Goal: Information Seeking & Learning: Understand process/instructions

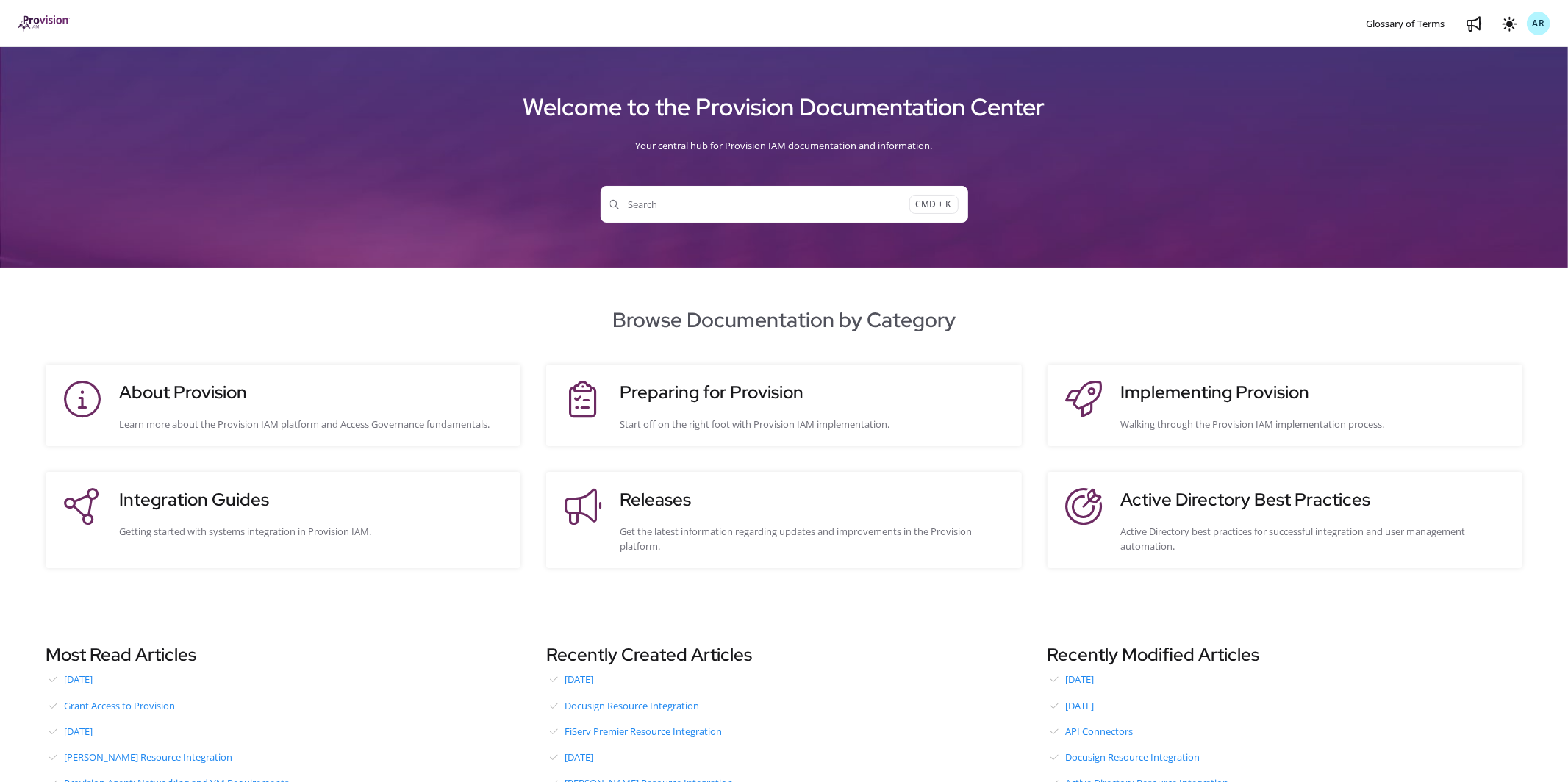
click at [1536, 27] on span "AR" at bounding box center [1538, 24] width 13 height 14
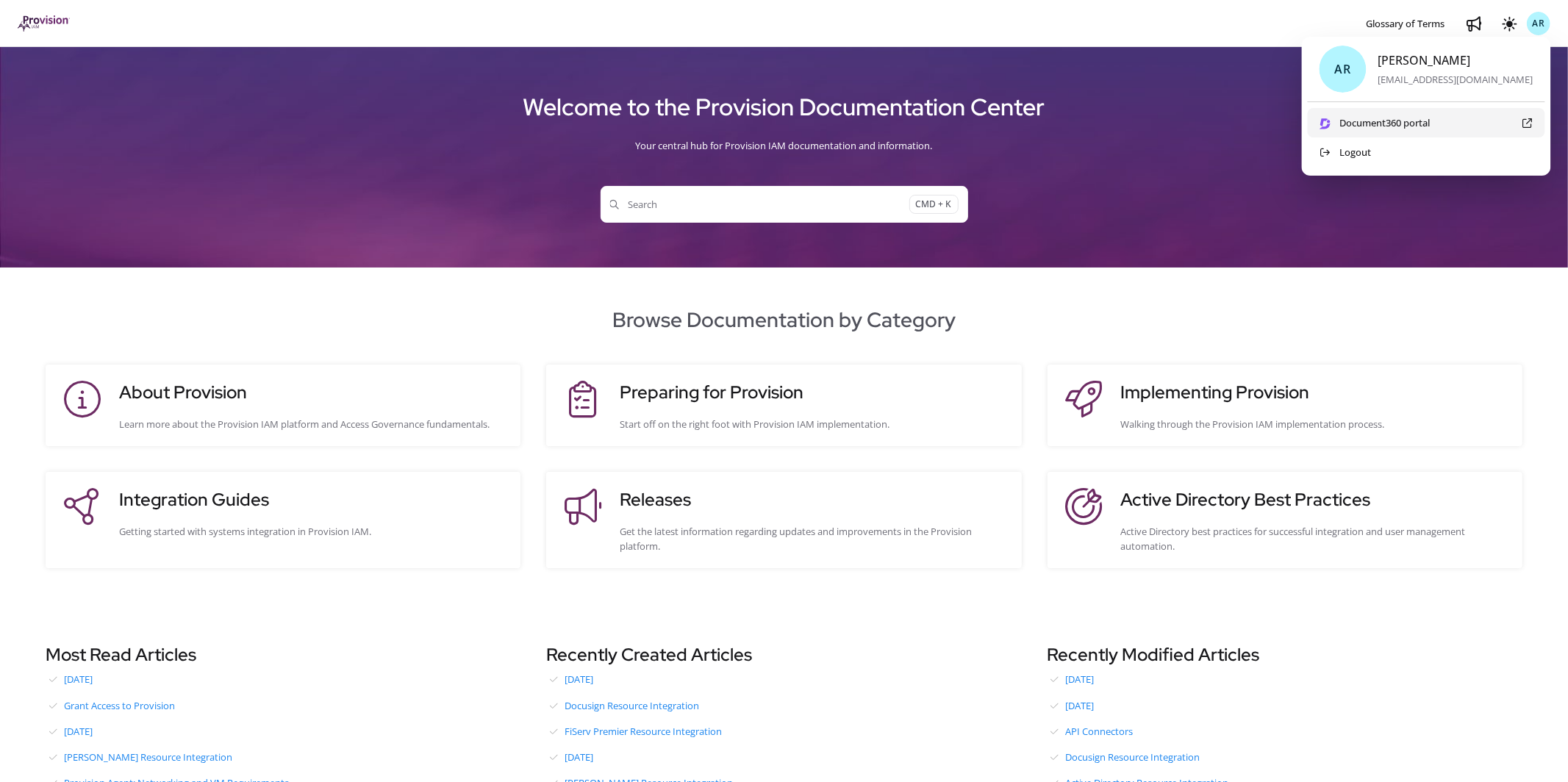
click at [1422, 123] on span "Document360 portal" at bounding box center [1375, 122] width 111 height 15
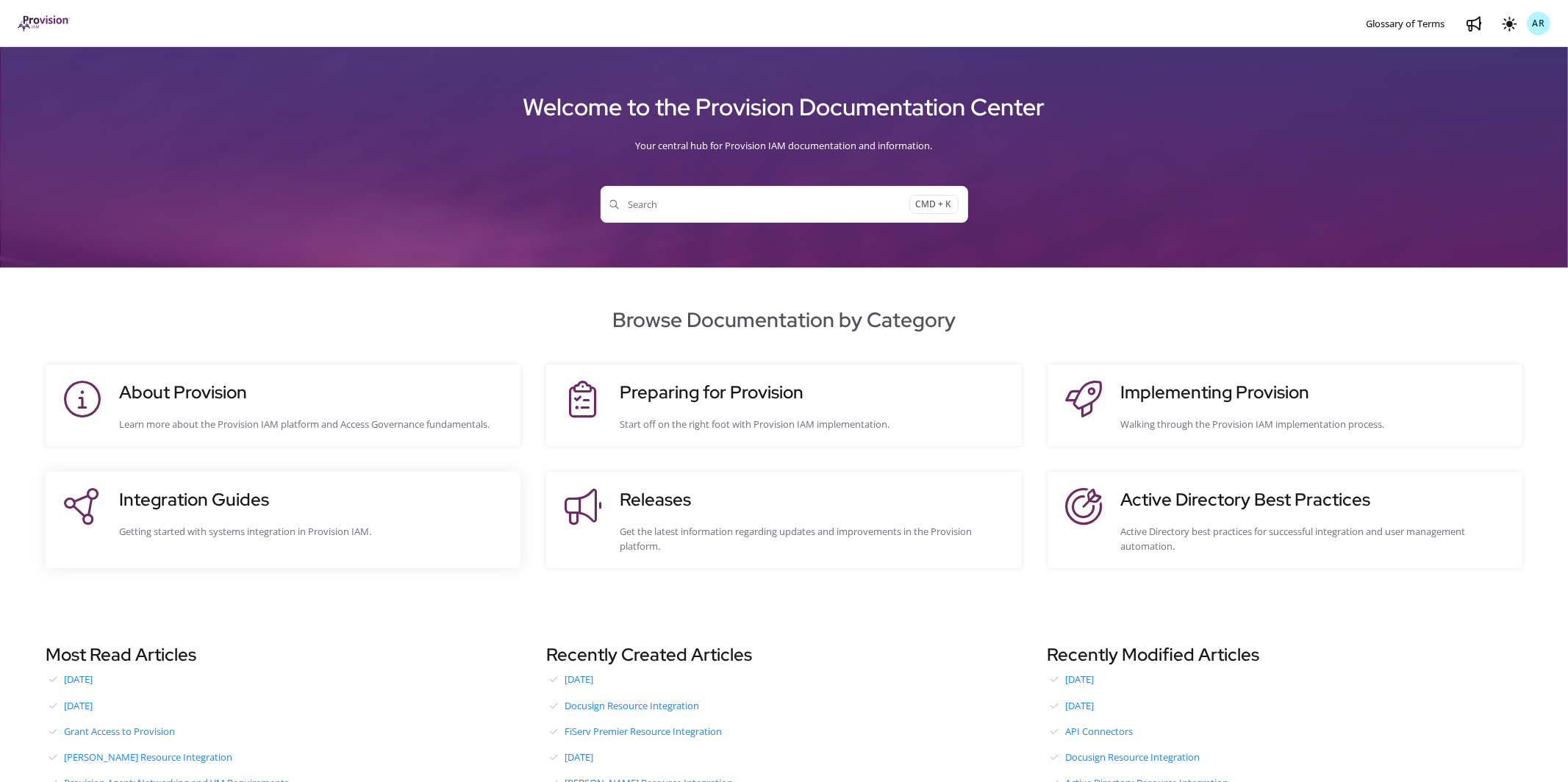
click at [368, 482] on site-action-card-element "Integration Guides Getting started with systems integration in Provision IAM." at bounding box center [283, 520] width 475 height 96
click at [230, 482] on site-action-card-element "Integration Guides Getting started with systems integration in Provision IAM." at bounding box center [283, 520] width 475 height 96
click at [216, 499] on h3 "Integration Guides" at bounding box center [312, 499] width 387 height 26
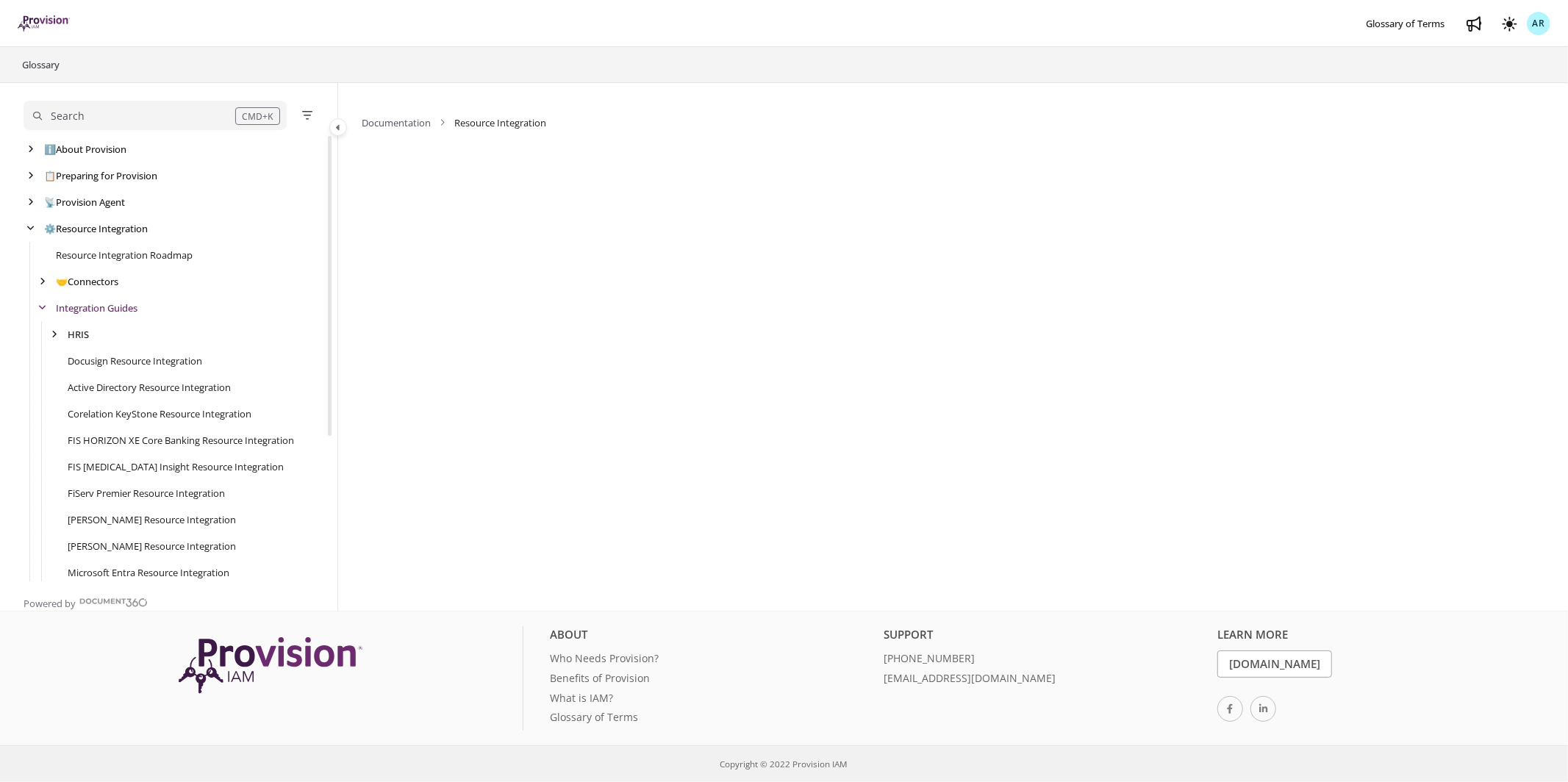
scroll to position [25, 0]
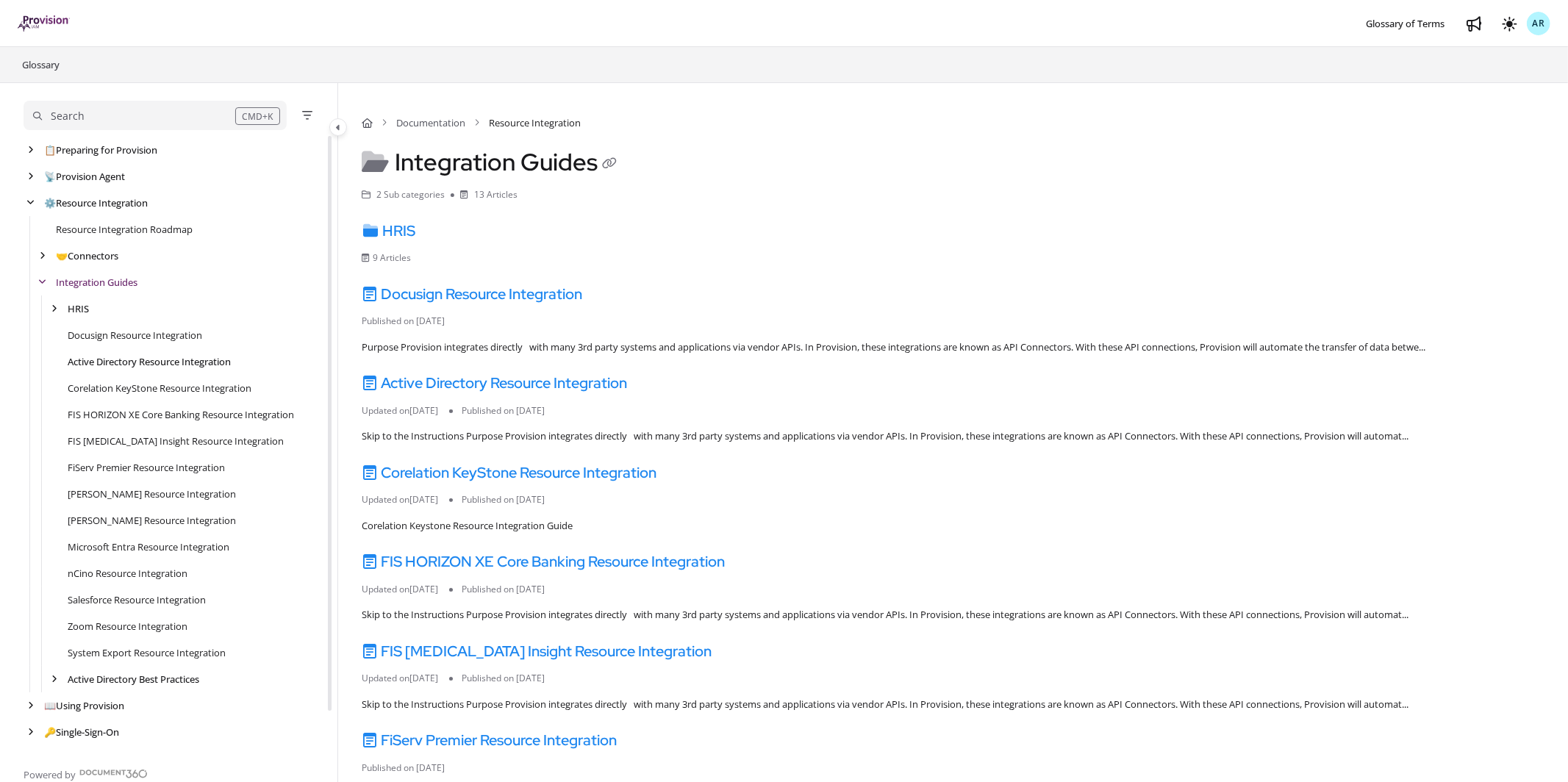
click at [136, 361] on link "Active Directory Resource Integration" at bounding box center [149, 361] width 163 height 15
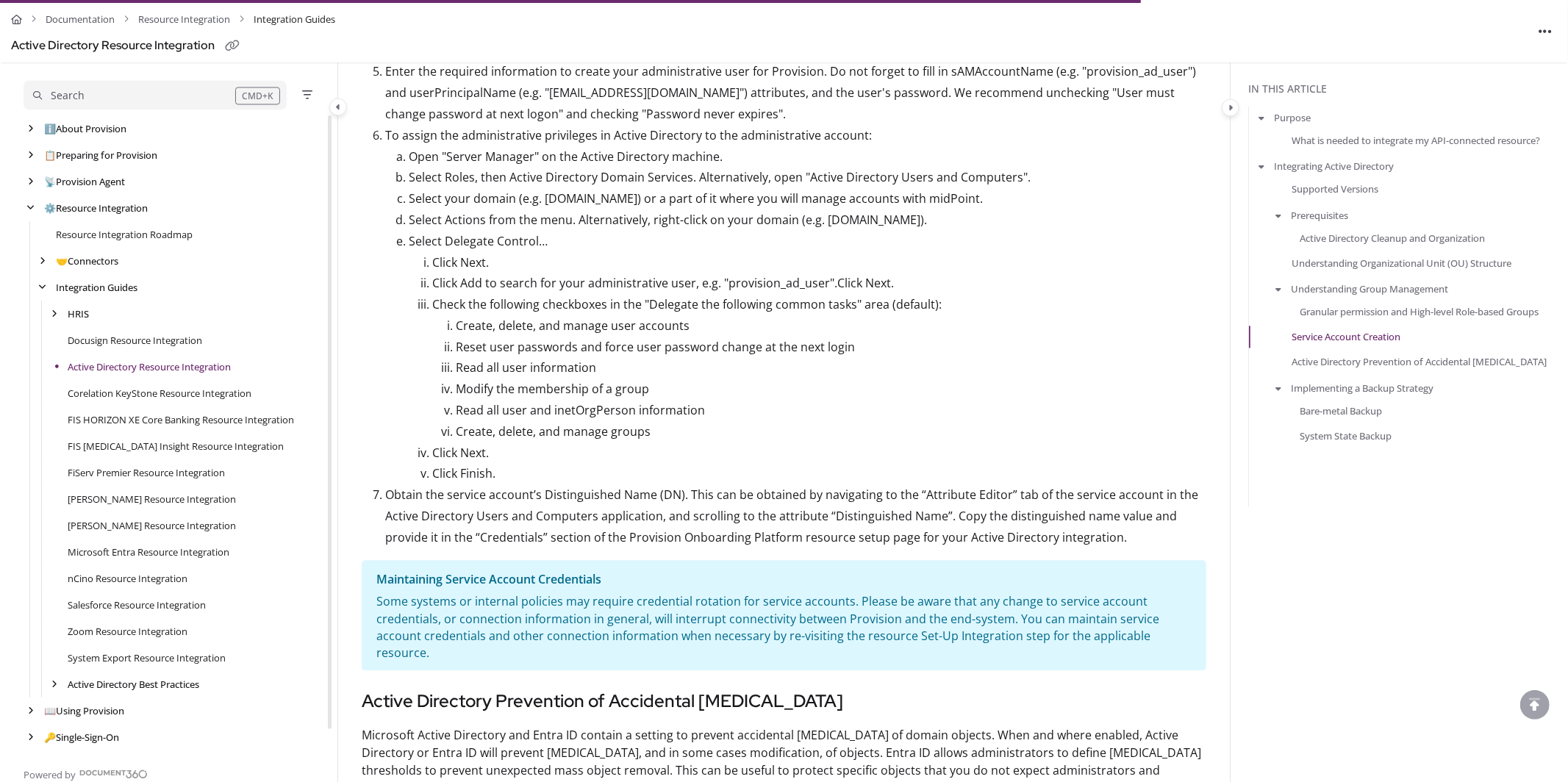
scroll to position [2438, 0]
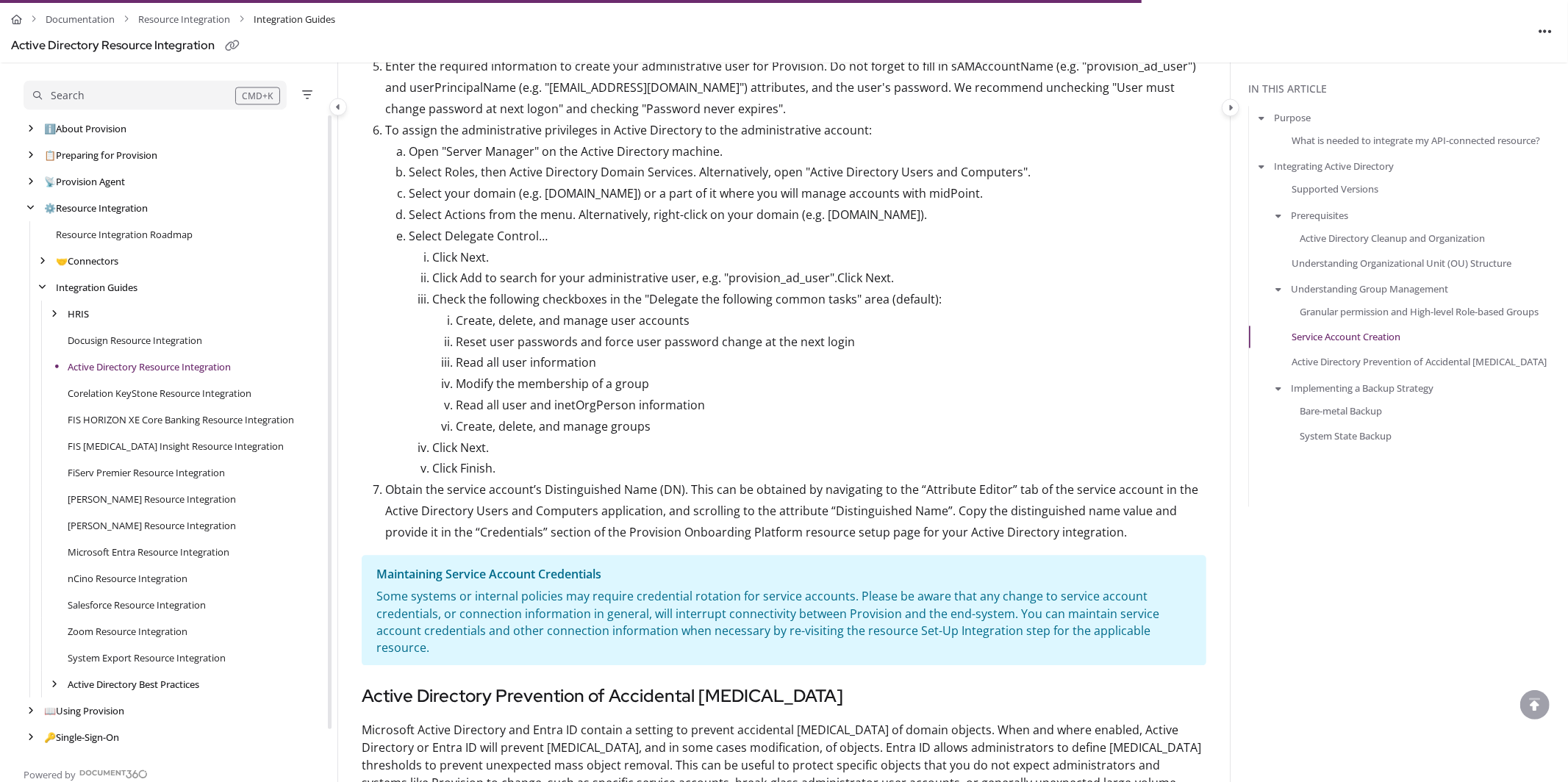
click at [385, 280] on ol "Open "Server Manager" on the Active Directory machine. Select Roles, then Activ…" at bounding box center [796, 310] width 821 height 339
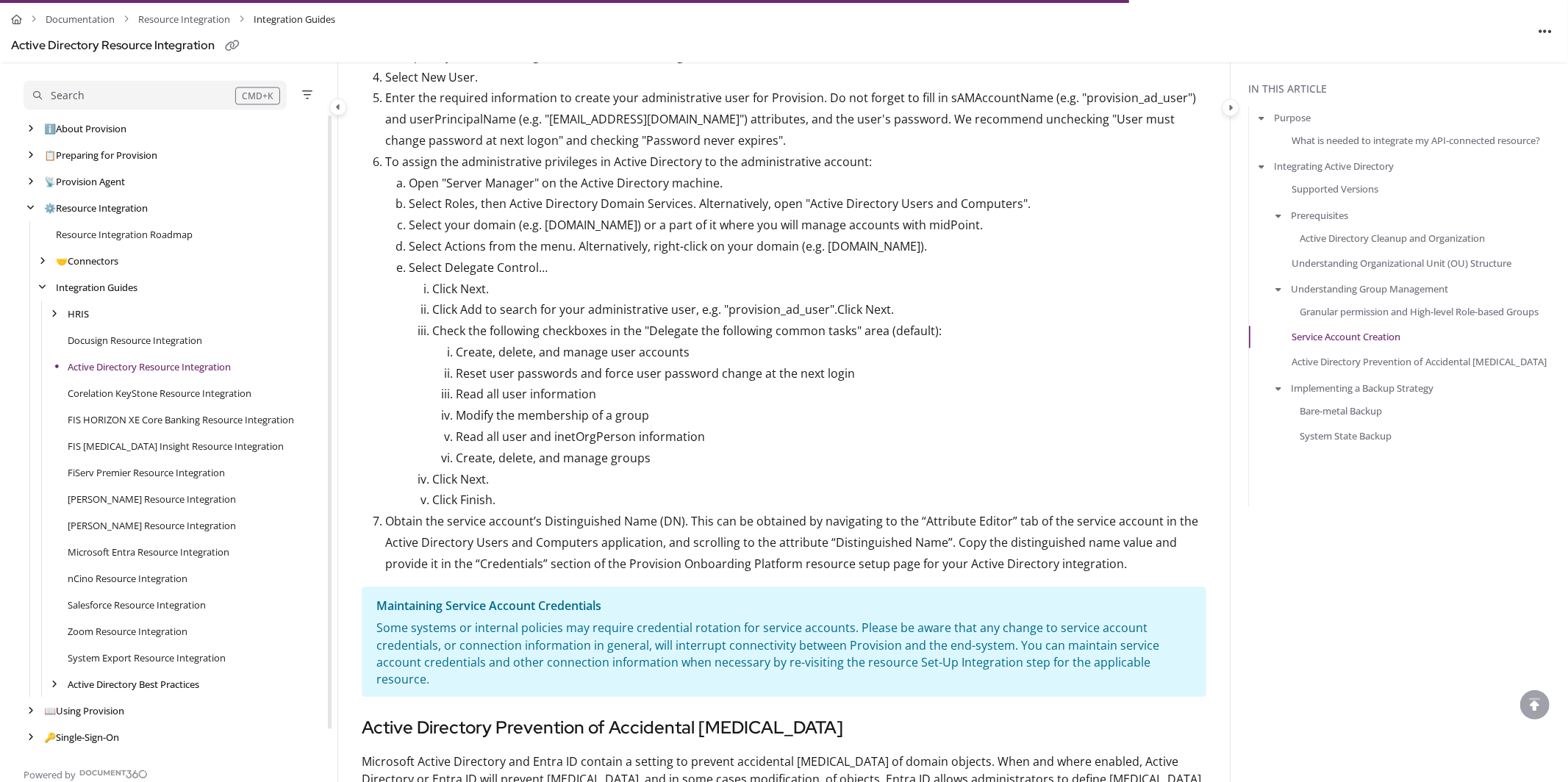
scroll to position [2411, 0]
